Goal: Task Accomplishment & Management: Manage account settings

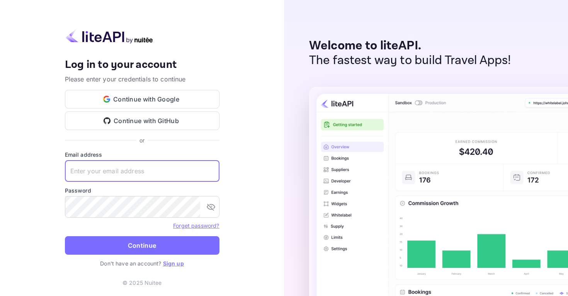
click at [132, 168] on input "text" at bounding box center [142, 171] width 155 height 22
type input "u@[DOMAIN_NAME]"
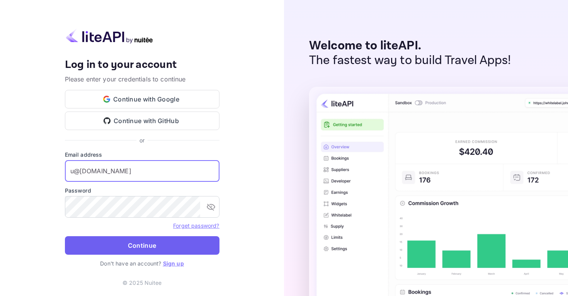
click at [166, 248] on button "Continue" at bounding box center [142, 246] width 155 height 19
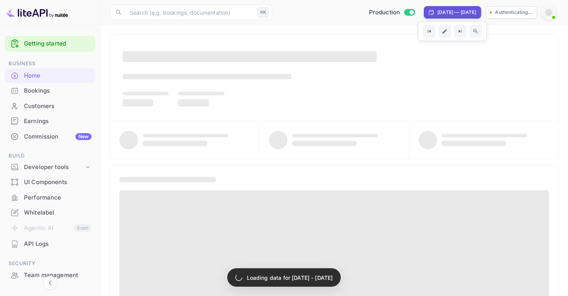
click at [439, 11] on div "[DATE] — [DATE]" at bounding box center [457, 12] width 39 height 7
select select "7"
select select "2025"
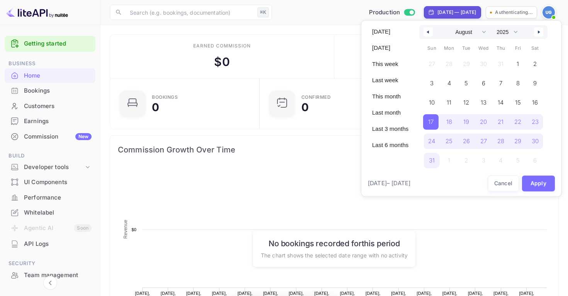
scroll to position [126, 145]
click at [322, 16] on div at bounding box center [284, 148] width 568 height 296
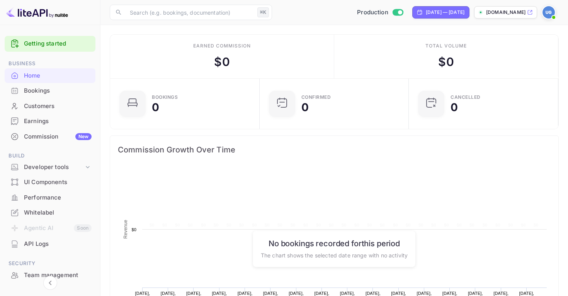
click at [498, 11] on p "[DOMAIN_NAME]" at bounding box center [505, 12] width 39 height 7
